Goal: Task Accomplishment & Management: Manage account settings

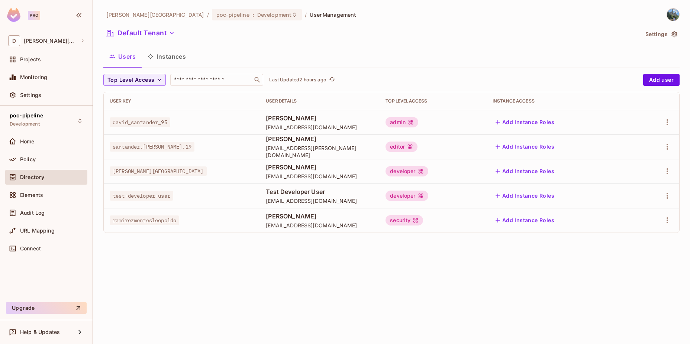
click at [428, 169] on div "developer" at bounding box center [407, 171] width 42 height 10
click at [671, 172] on icon "button" at bounding box center [667, 171] width 9 height 9
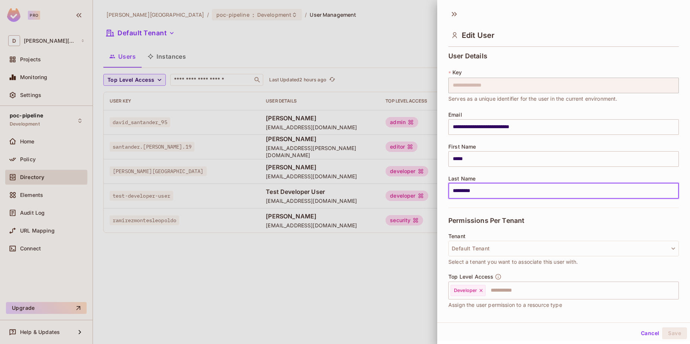
click at [405, 222] on div at bounding box center [345, 172] width 690 height 344
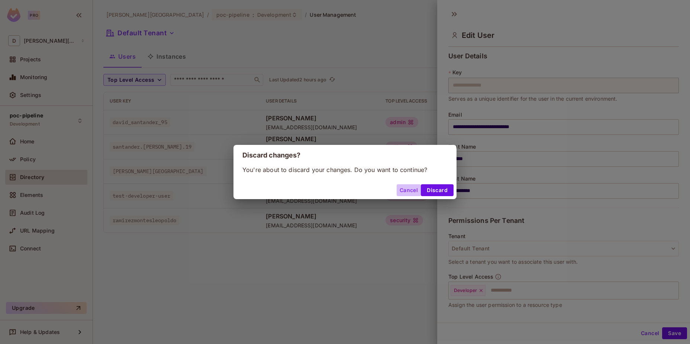
click at [410, 193] on button "Cancel" at bounding box center [409, 190] width 24 height 12
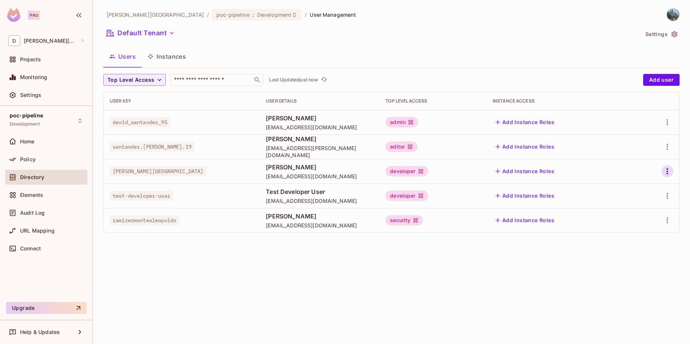
click at [669, 170] on icon "button" at bounding box center [667, 171] width 9 height 9
click at [641, 188] on li "Edit" at bounding box center [635, 188] width 66 height 16
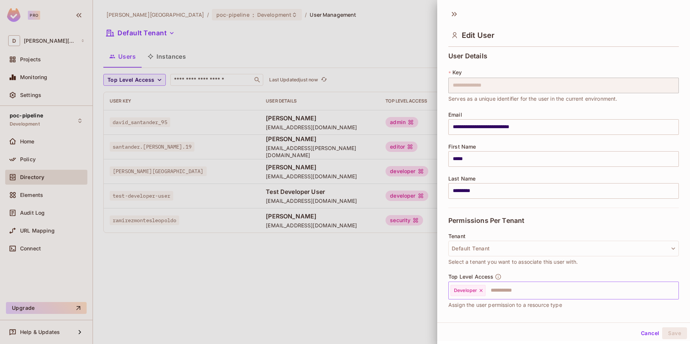
click at [481, 289] on icon at bounding box center [481, 290] width 5 height 5
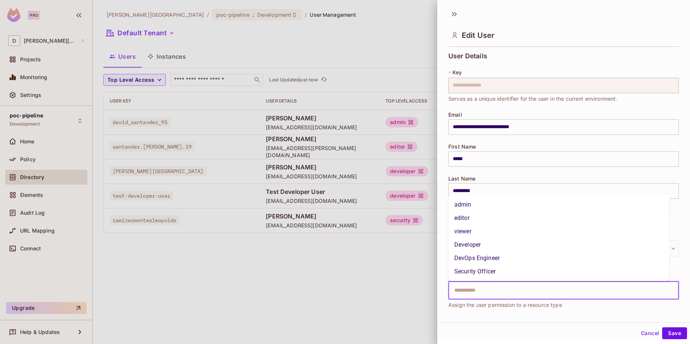
click at [473, 292] on input "text" at bounding box center [557, 290] width 215 height 15
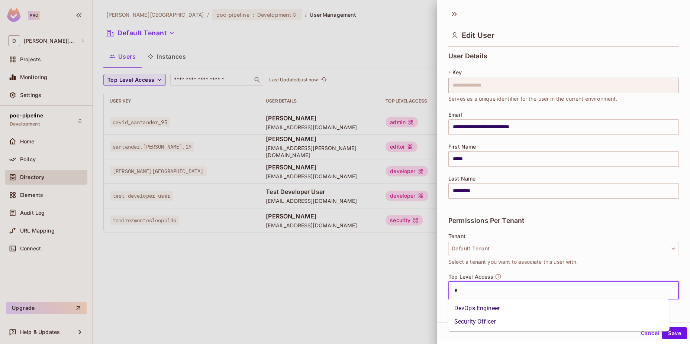
type input "**"
click at [470, 307] on li "Security Officer" at bounding box center [558, 308] width 221 height 13
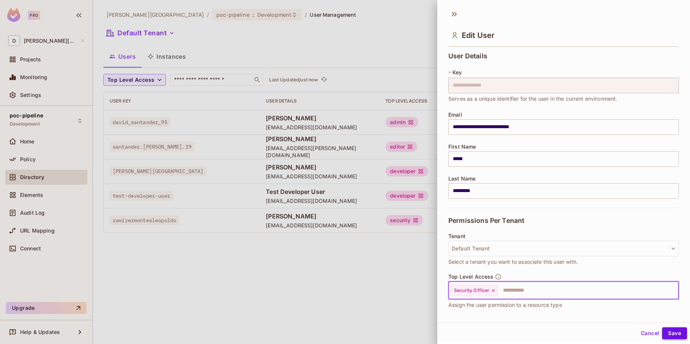
click at [663, 335] on button "Save" at bounding box center [674, 334] width 25 height 12
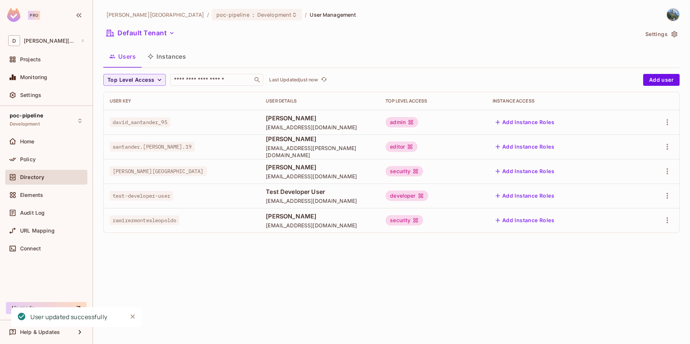
click at [381, 283] on div "david-santander / poc-pipeline : Development / User Management Default Tenant S…" at bounding box center [391, 172] width 597 height 344
click at [380, 279] on div "david-santander / poc-pipeline : Development / User Management Default Tenant S…" at bounding box center [391, 172] width 597 height 344
click at [416, 259] on div "david-santander / poc-pipeline : Development / User Management Default Tenant S…" at bounding box center [391, 172] width 597 height 344
click at [175, 54] on button "Instances" at bounding box center [167, 56] width 50 height 19
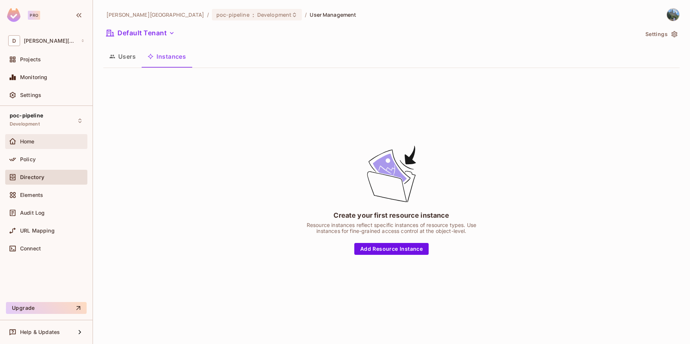
click at [44, 139] on div "Home" at bounding box center [52, 142] width 64 height 6
